Goal: Check status: Check status

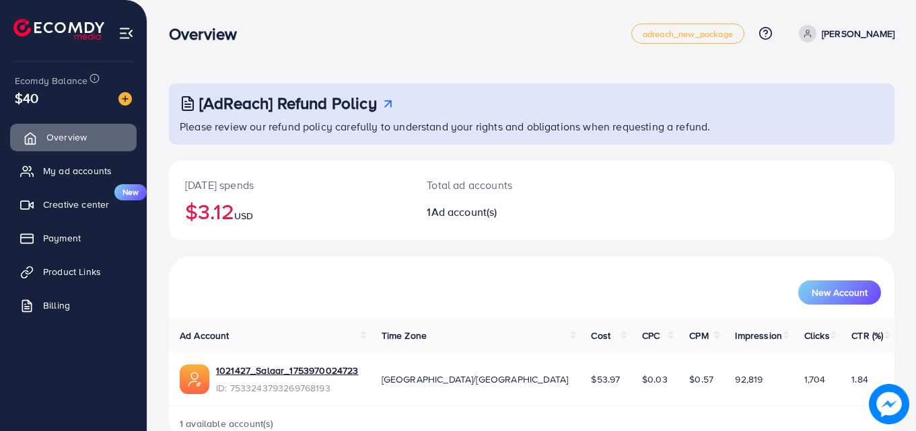
click at [117, 135] on link "Overview" at bounding box center [73, 137] width 126 height 27
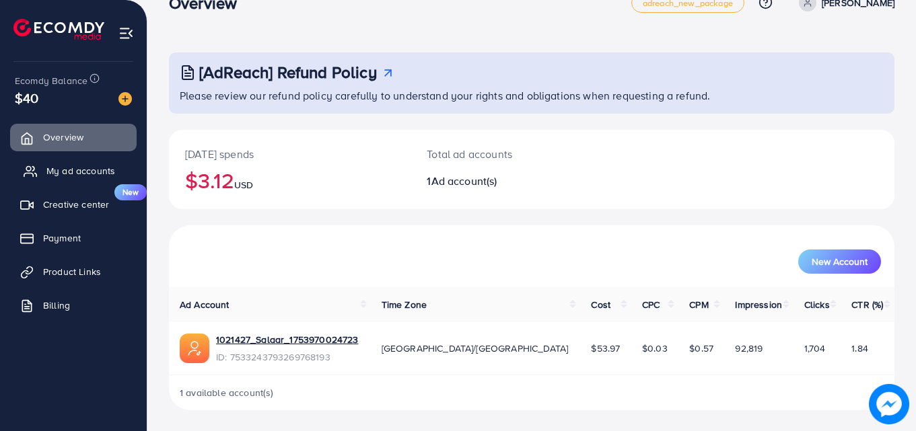
scroll to position [32, 0]
click at [69, 238] on span "Payment" at bounding box center [65, 237] width 38 height 13
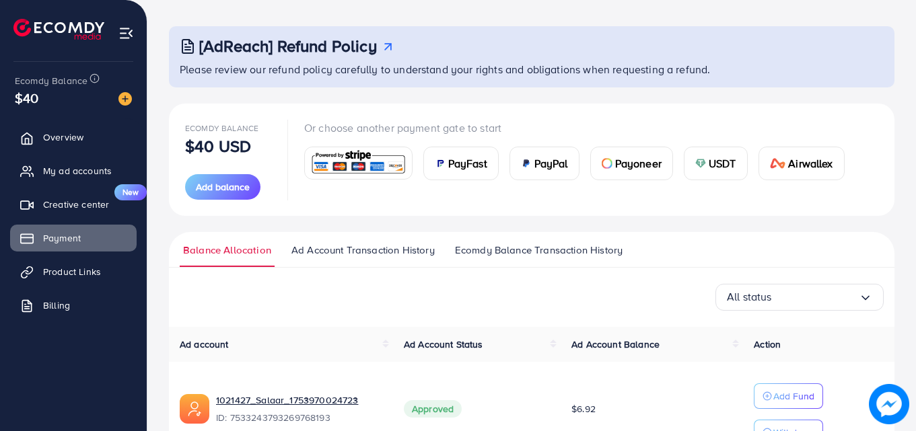
scroll to position [139, 0]
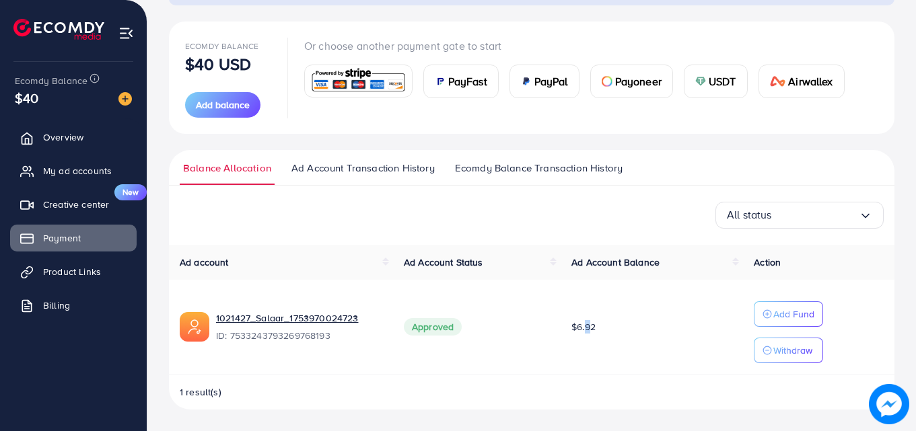
click at [586, 322] on td "$6.92" at bounding box center [651, 327] width 182 height 95
click at [625, 340] on td "$6.92" at bounding box center [651, 327] width 182 height 95
click at [579, 331] on span "$6.92" at bounding box center [583, 326] width 24 height 13
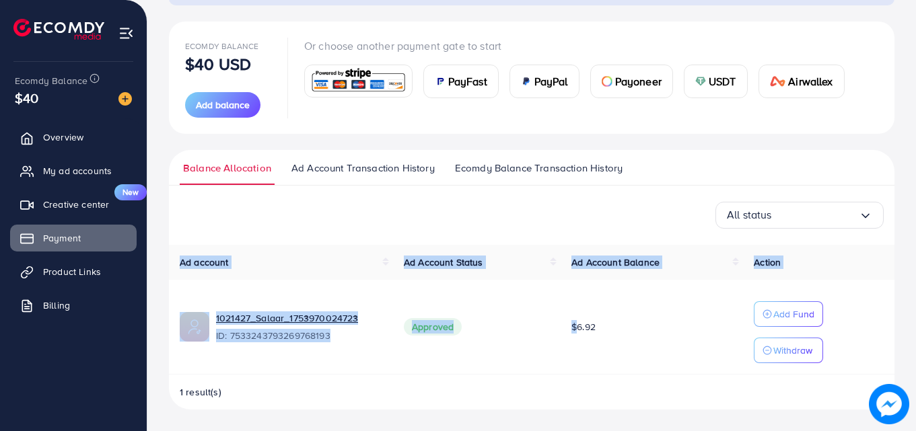
click at [579, 331] on span "$6.92" at bounding box center [583, 326] width 24 height 13
click at [588, 333] on span "$6.92" at bounding box center [583, 326] width 24 height 13
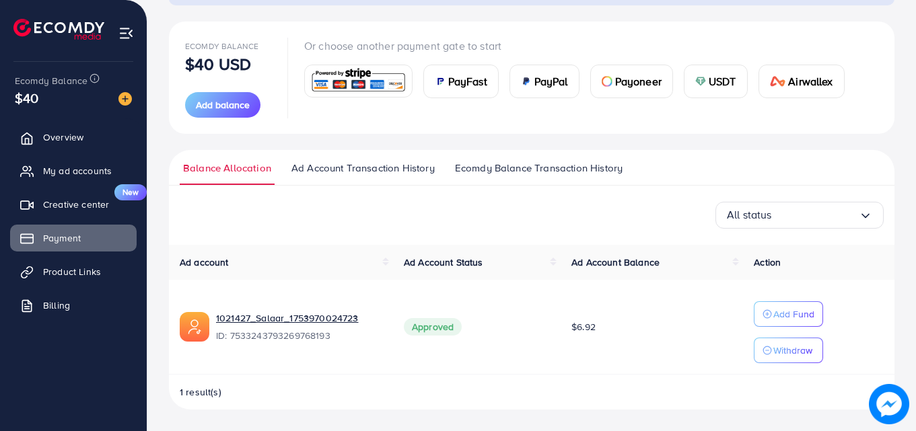
click at [583, 332] on span "$6.92" at bounding box center [583, 326] width 24 height 13
